Goal: Navigation & Orientation: Find specific page/section

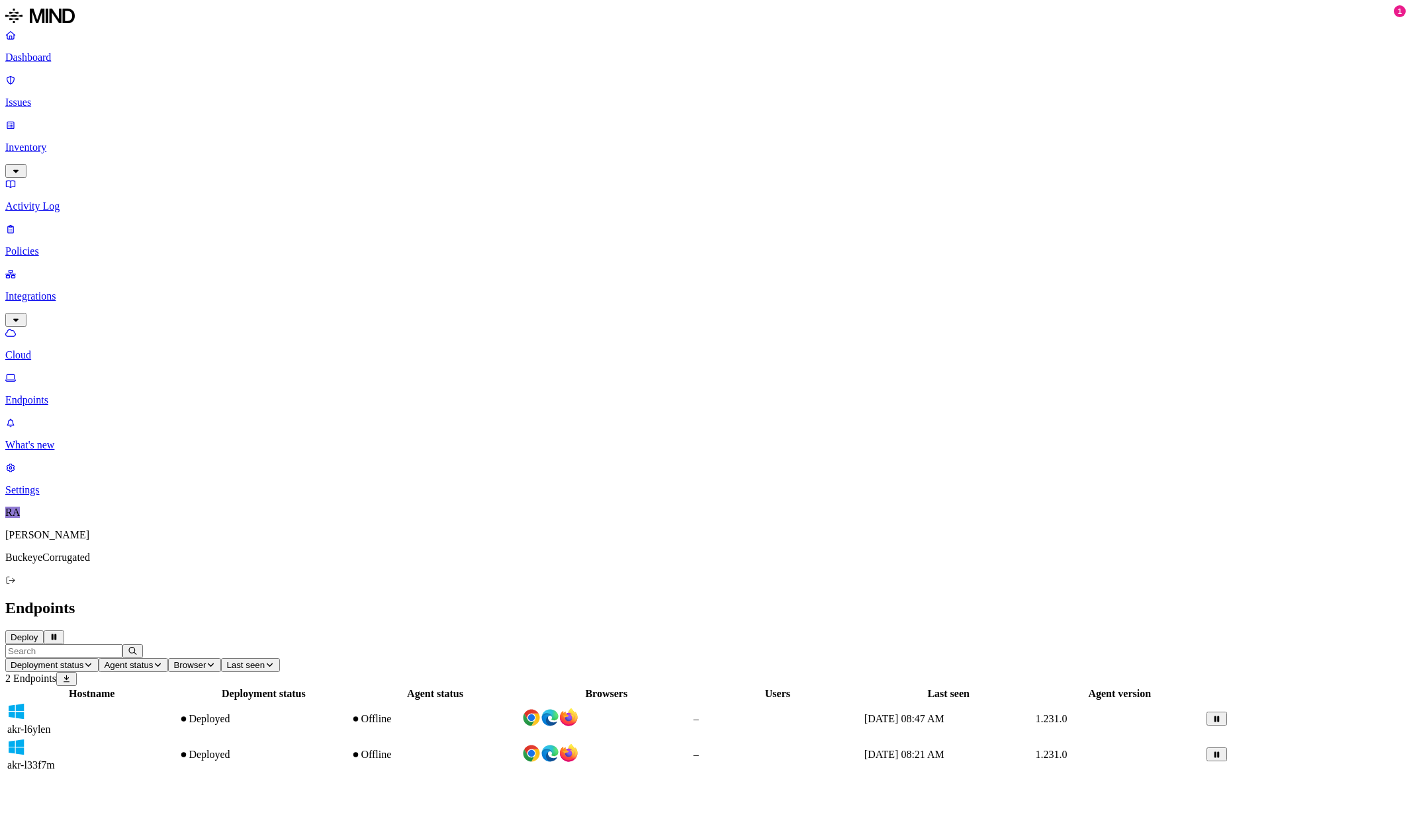
click at [176, 702] on td "akr-l6ylen" at bounding box center [91, 719] width 170 height 34
click at [320, 686] on div "Hostname Deployment status Agent status Browsers Users Last seen Agent version …" at bounding box center [705, 730] width 1400 height 87
click at [55, 350] on p "Cloud" at bounding box center [705, 355] width 1400 height 12
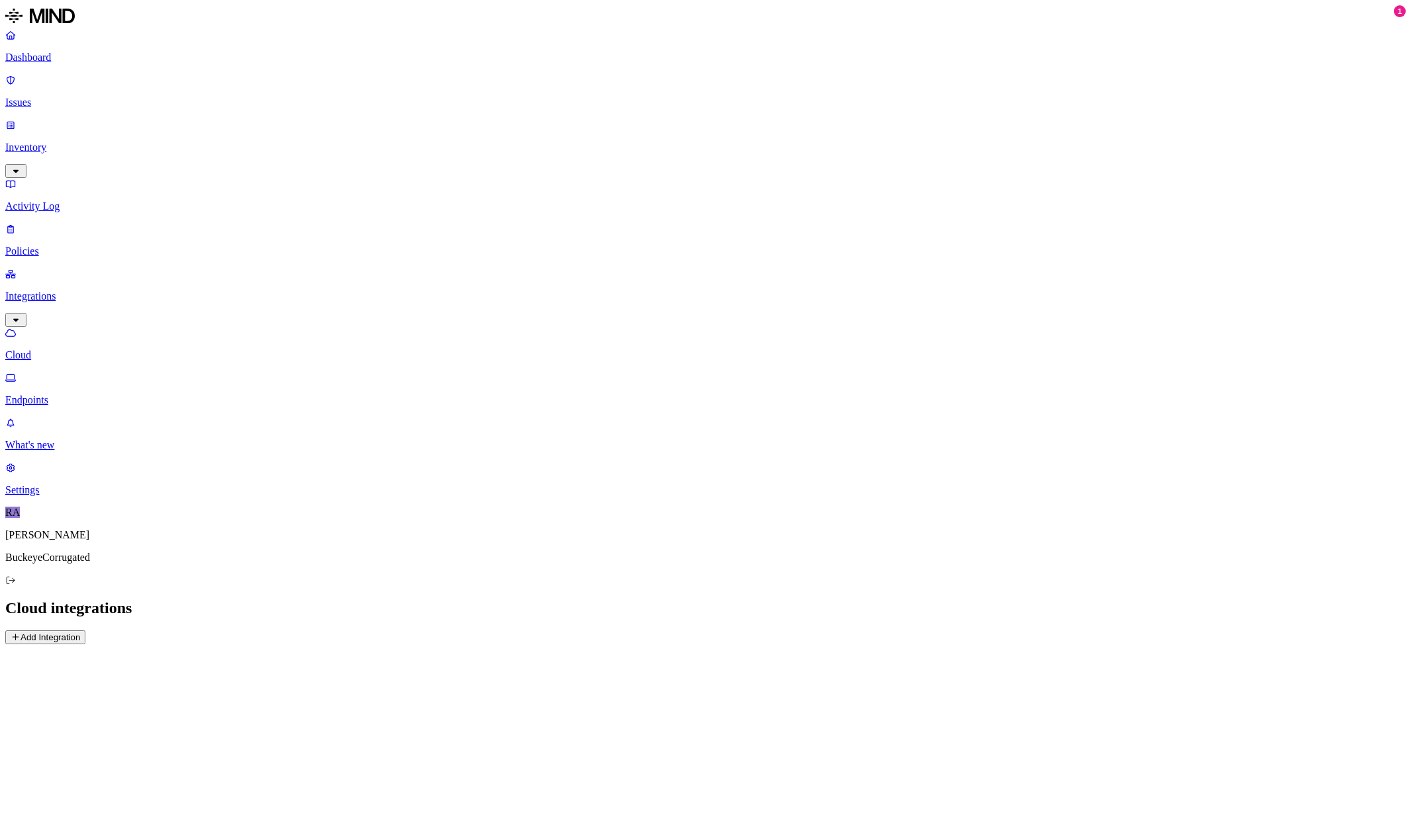
click at [85, 630] on button "Add Integration" at bounding box center [45, 637] width 80 height 14
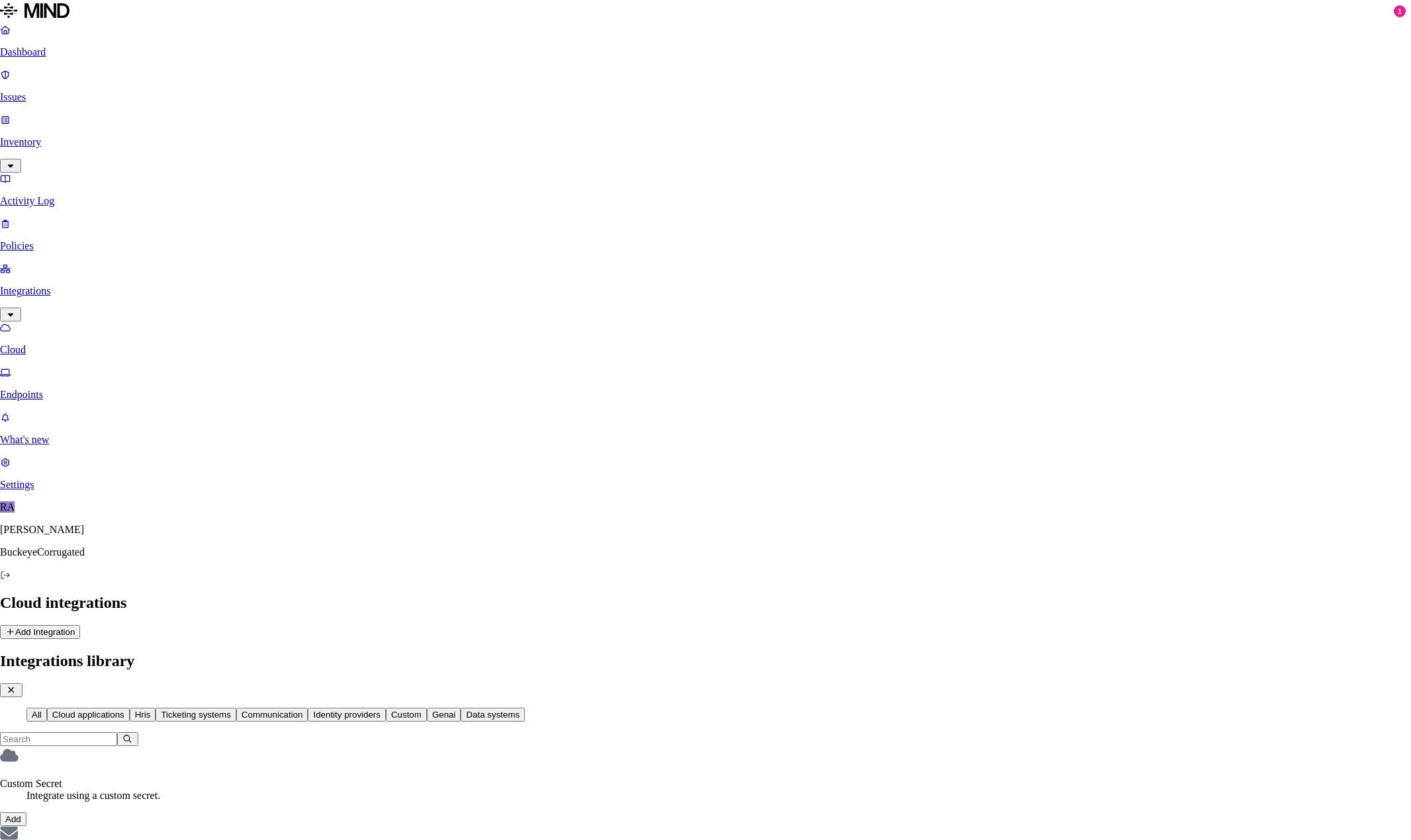
click at [18, 685] on icon "button" at bounding box center [11, 690] width 12 height 9
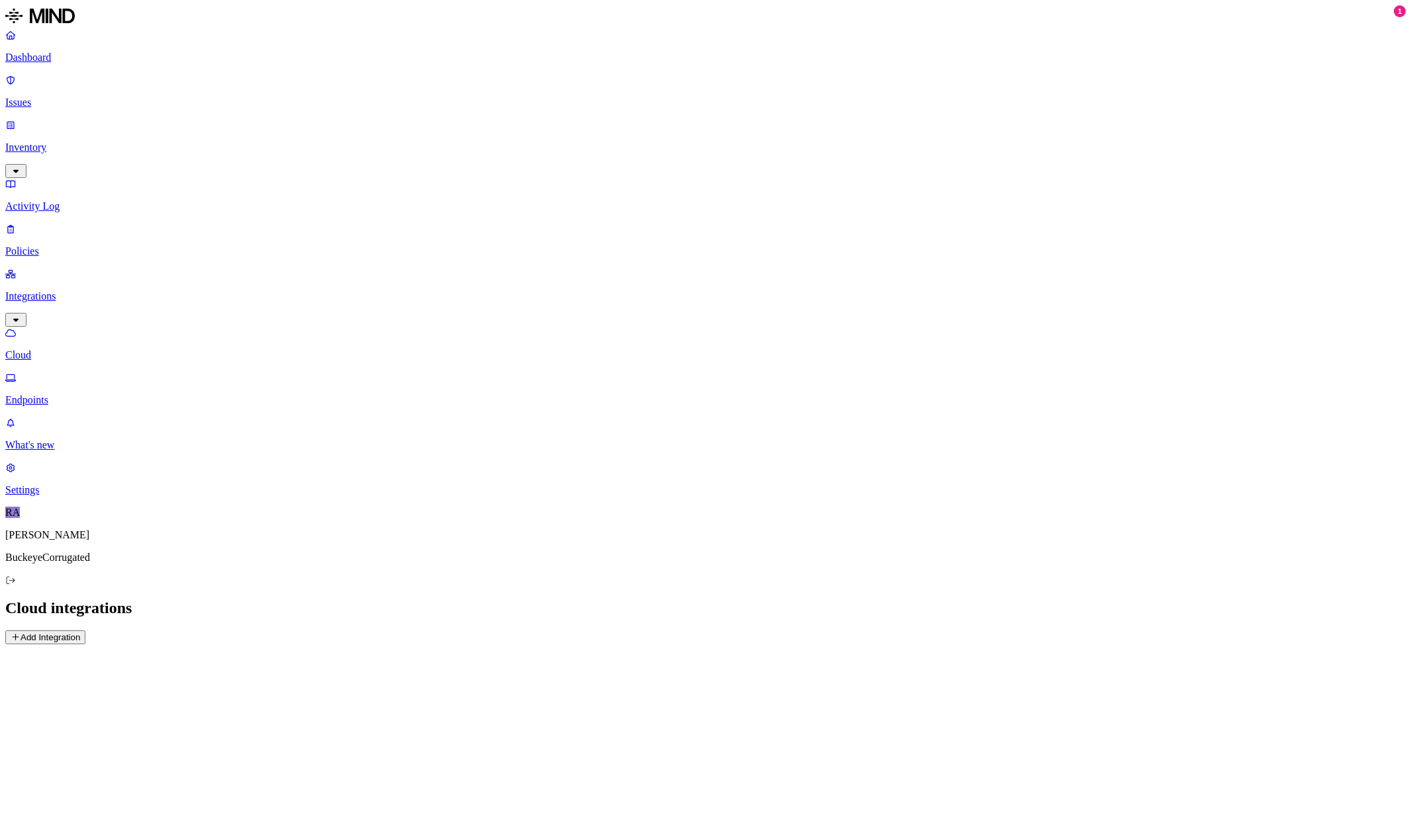
click at [57, 394] on p "Endpoints" at bounding box center [705, 400] width 1400 height 12
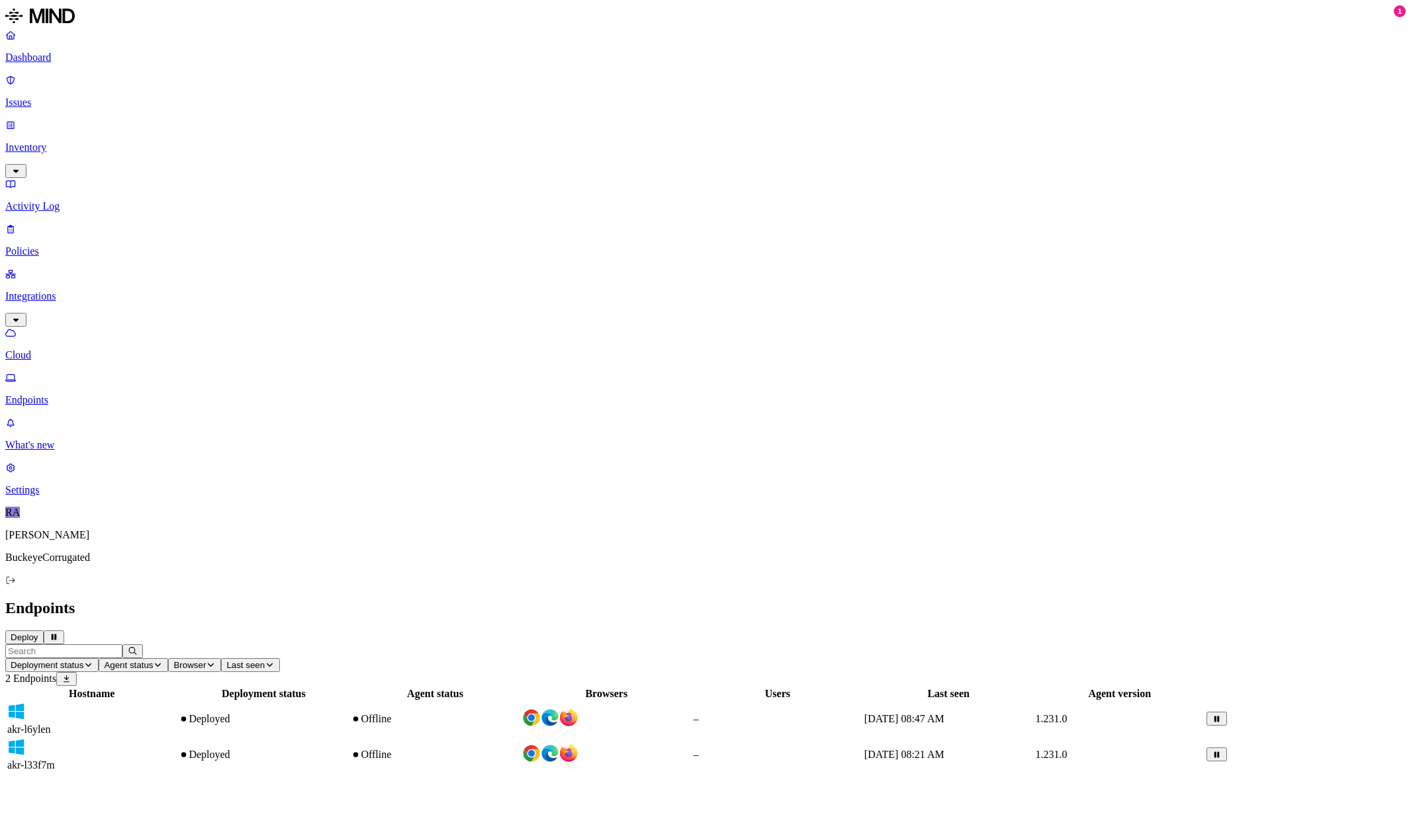
click at [58, 350] on p "Cloud" at bounding box center [705, 355] width 1400 height 12
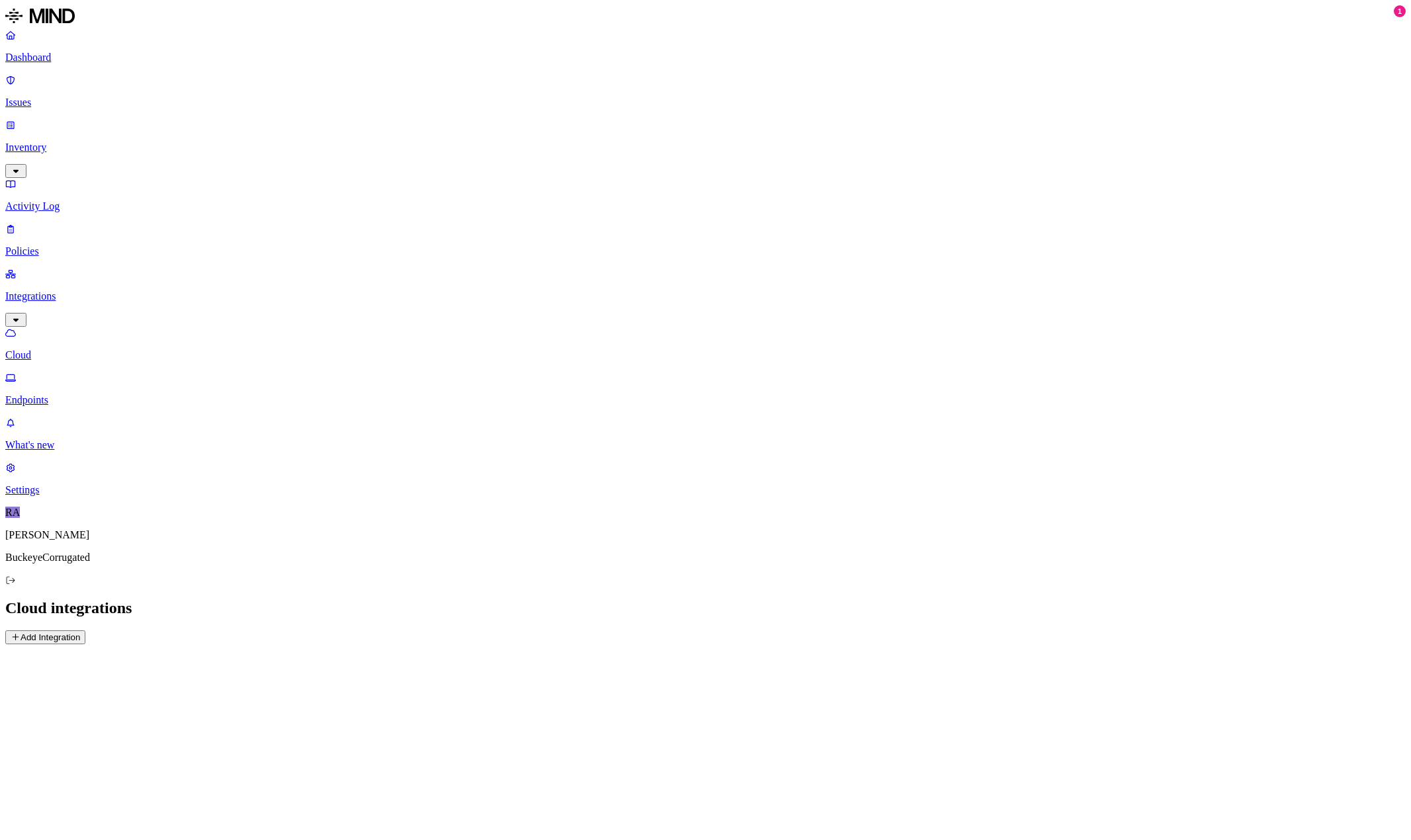
click at [62, 58] on p "Dashboard" at bounding box center [705, 57] width 1400 height 12
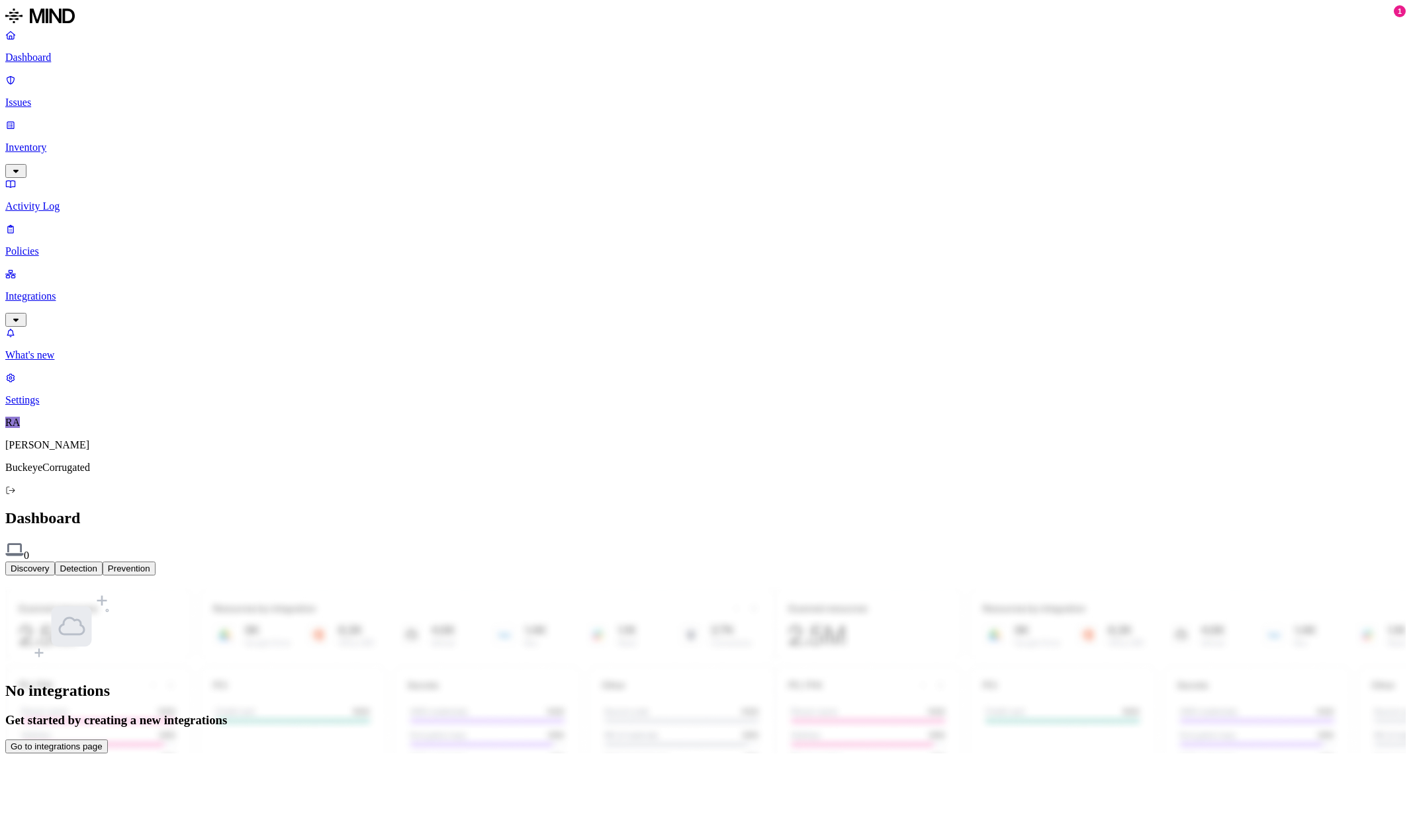
click at [52, 96] on p "Issues" at bounding box center [705, 102] width 1400 height 12
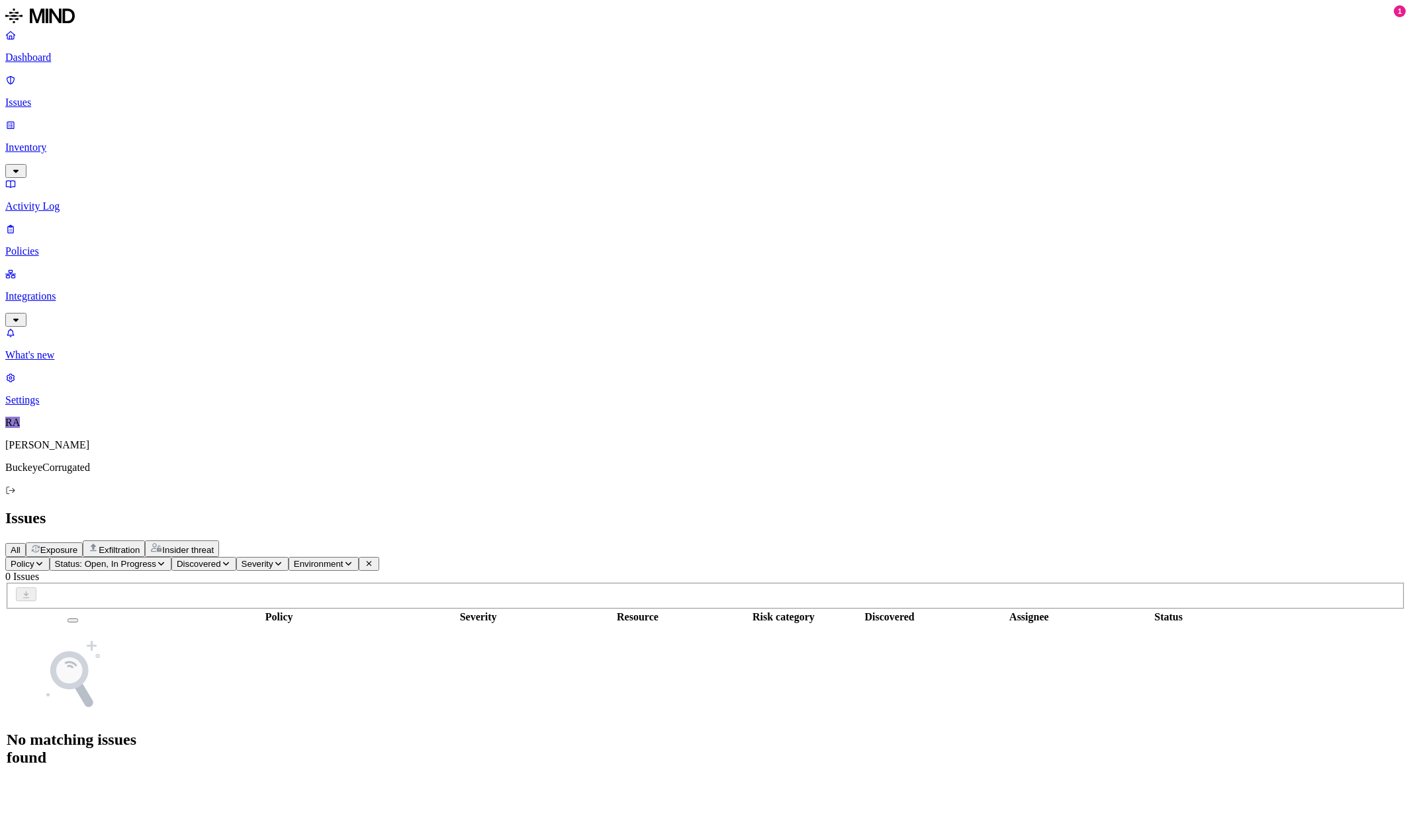
click at [51, 142] on p "Inventory" at bounding box center [705, 147] width 1400 height 12
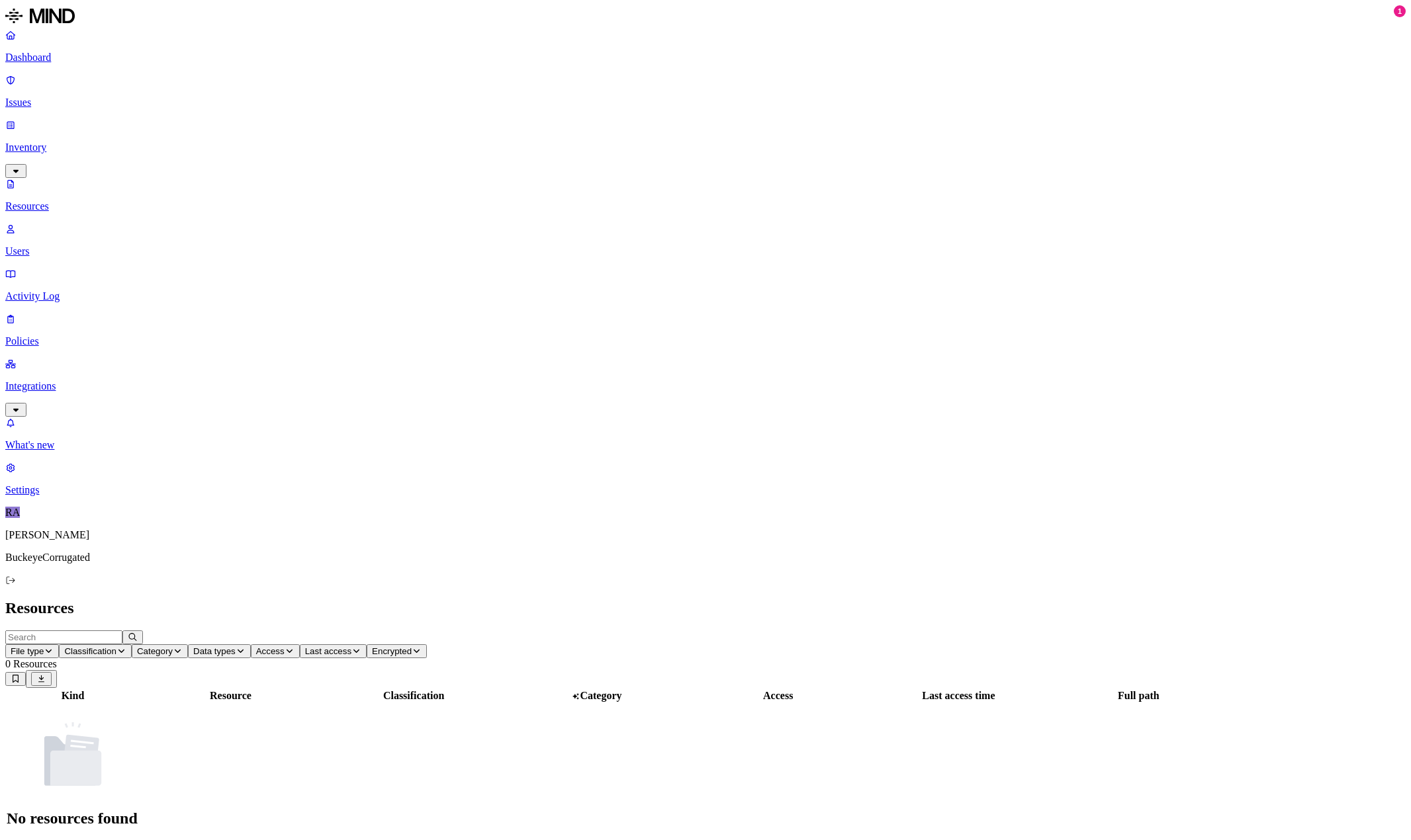
click at [54, 246] on p "Users" at bounding box center [705, 251] width 1400 height 12
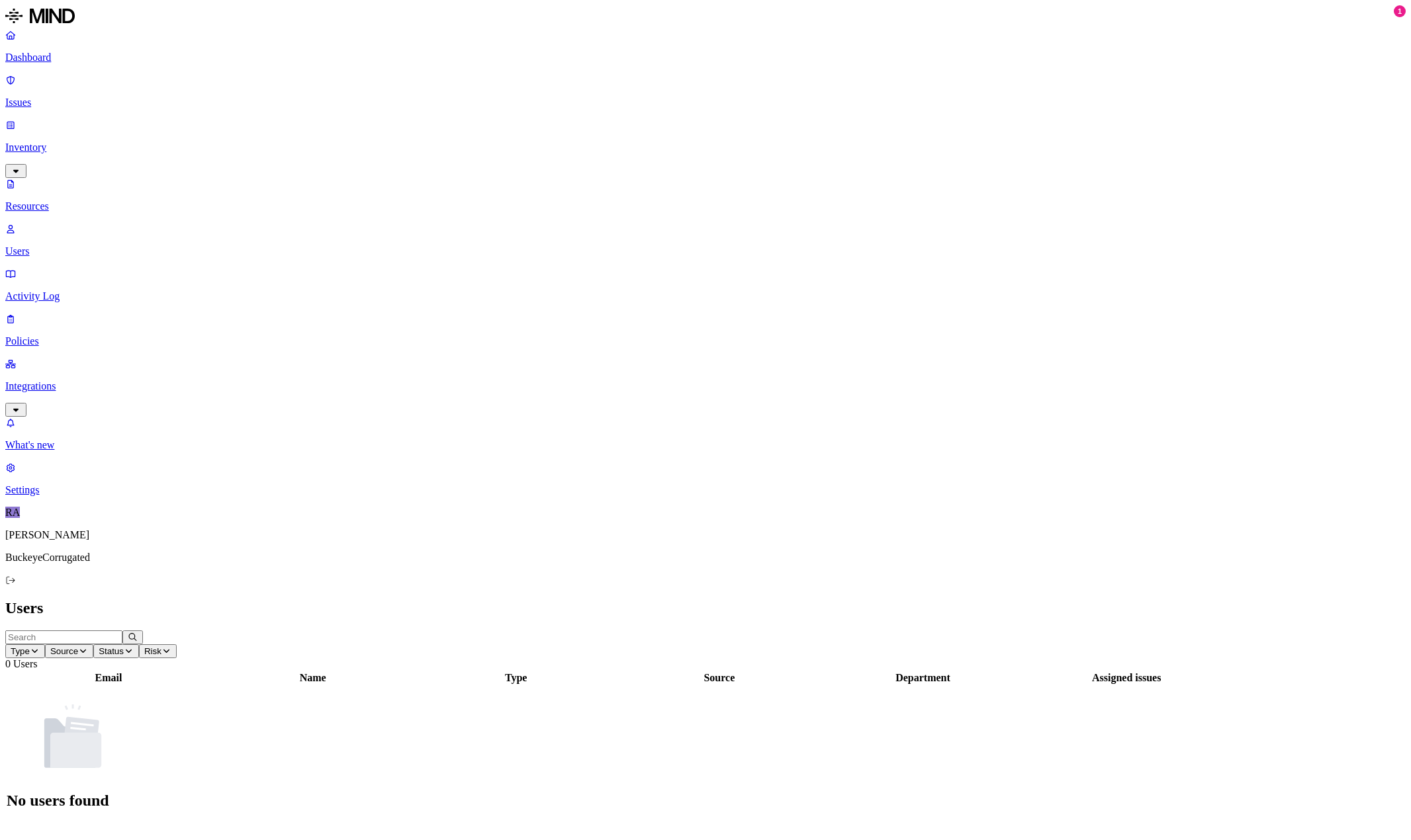
click at [52, 290] on p "Activity Log" at bounding box center [705, 296] width 1400 height 12
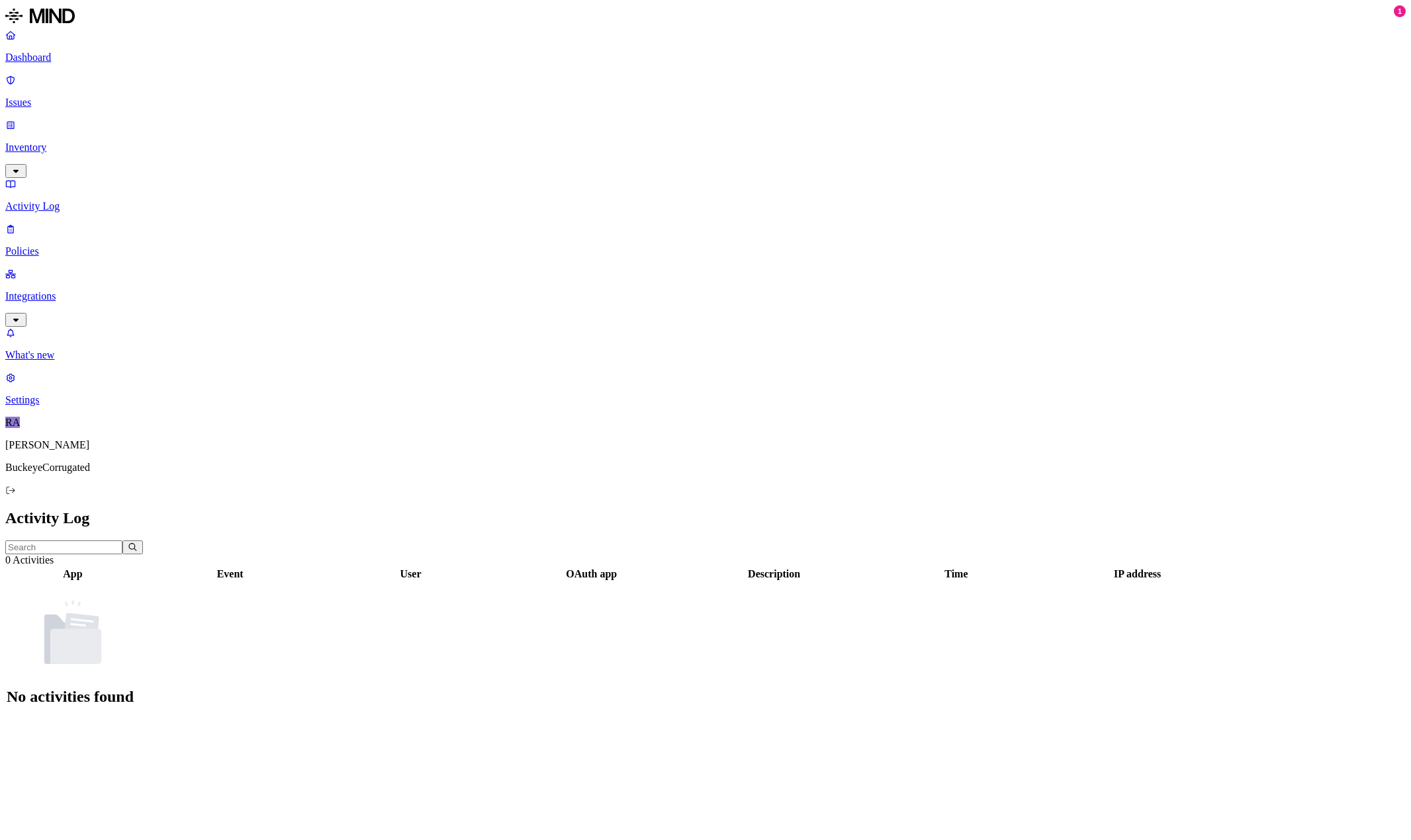
click at [52, 290] on p "Integrations" at bounding box center [705, 296] width 1400 height 12
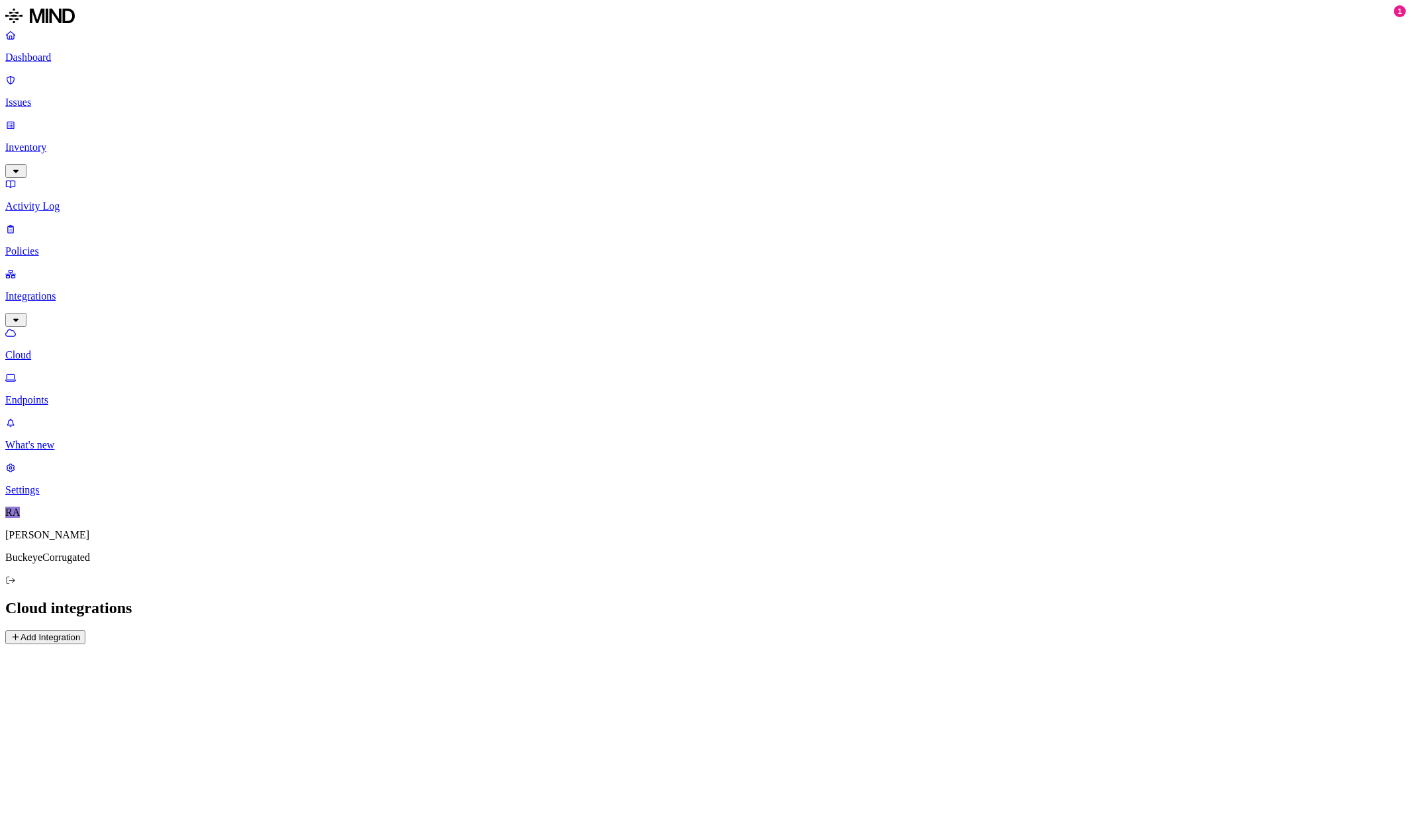
click at [52, 372] on link "Endpoints" at bounding box center [705, 388] width 1400 height 34
